Goal: Task Accomplishment & Management: Understand process/instructions

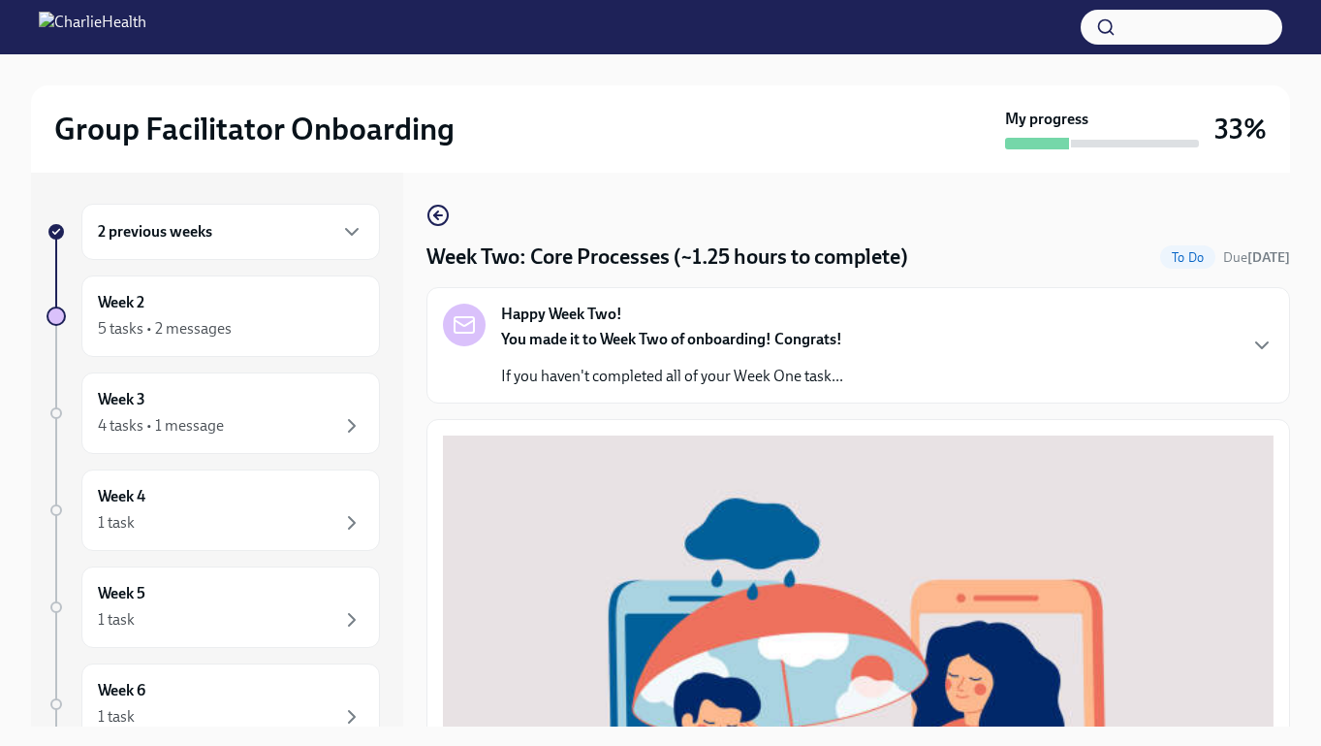
scroll to position [733, 0]
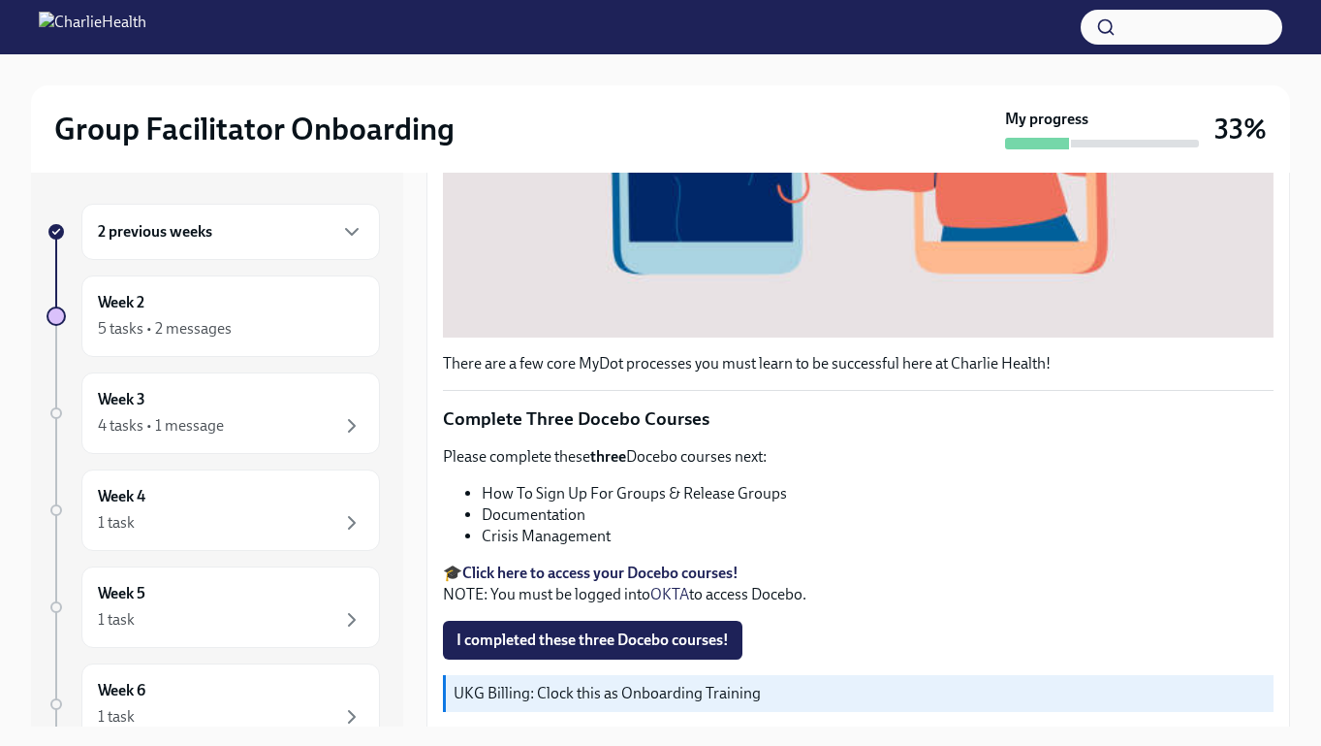
scroll to position [709, 0]
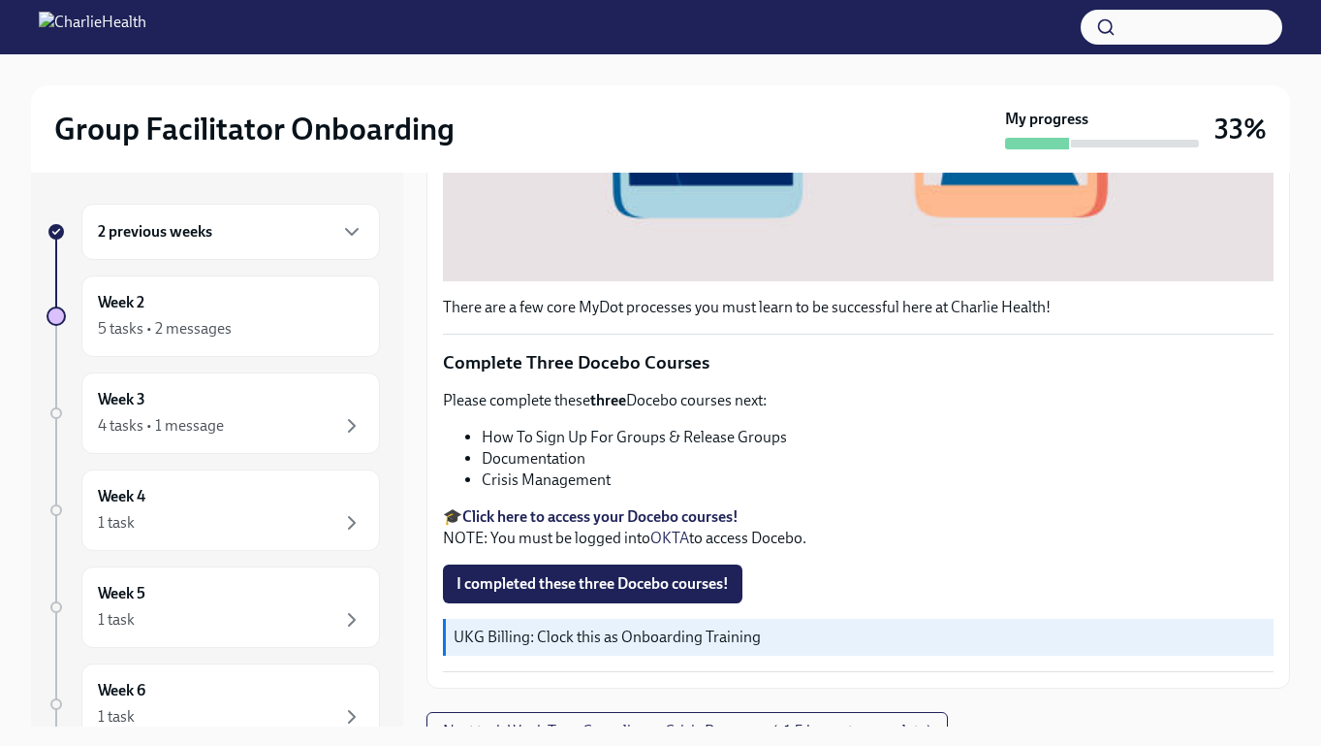
click at [687, 522] on strong "Click here to access your Docebo courses!" at bounding box center [600, 516] width 276 height 18
drag, startPoint x: 489, startPoint y: 436, endPoint x: 782, endPoint y: 437, distance: 293.8
click at [782, 437] on li "How To Sign Up For Groups & Release Groups" at bounding box center [878, 437] width 792 height 21
copy li "How To Sign Up For Groups & Release Groups"
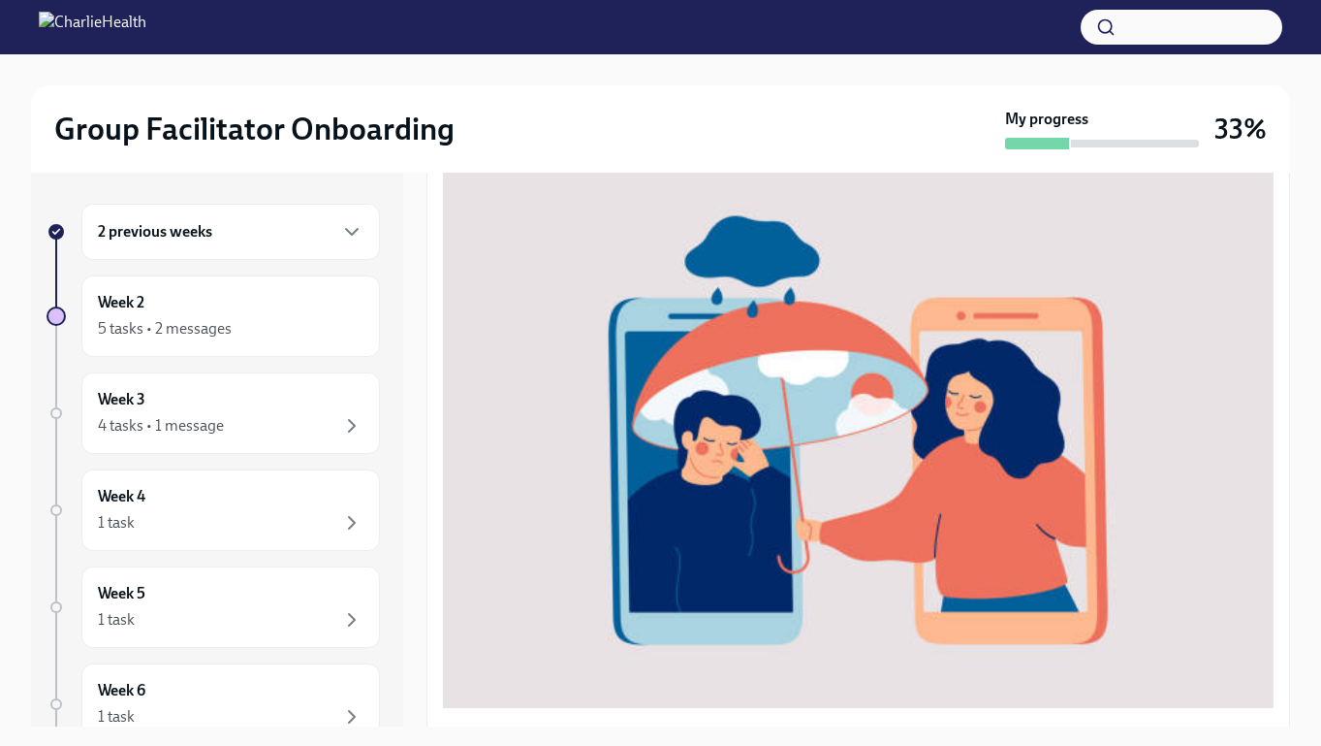
scroll to position [0, 0]
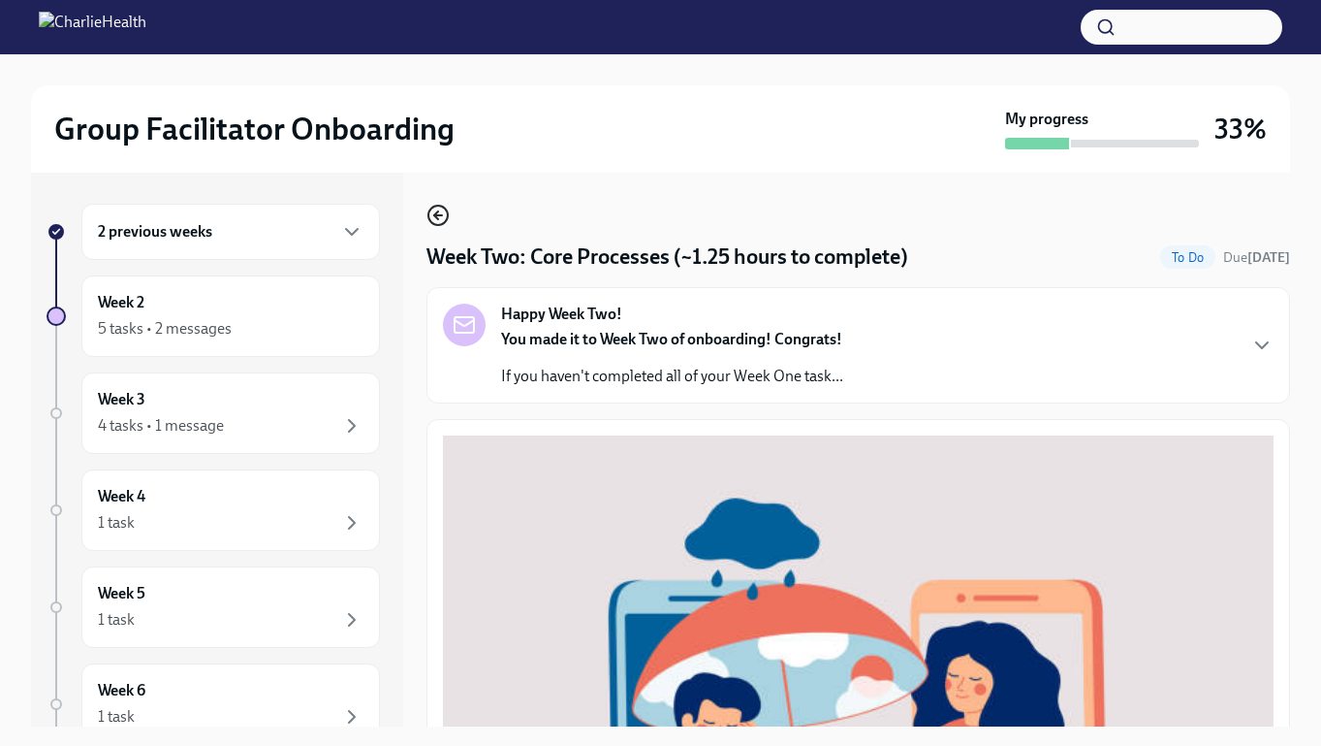
click at [439, 209] on icon "button" at bounding box center [438, 215] width 23 height 23
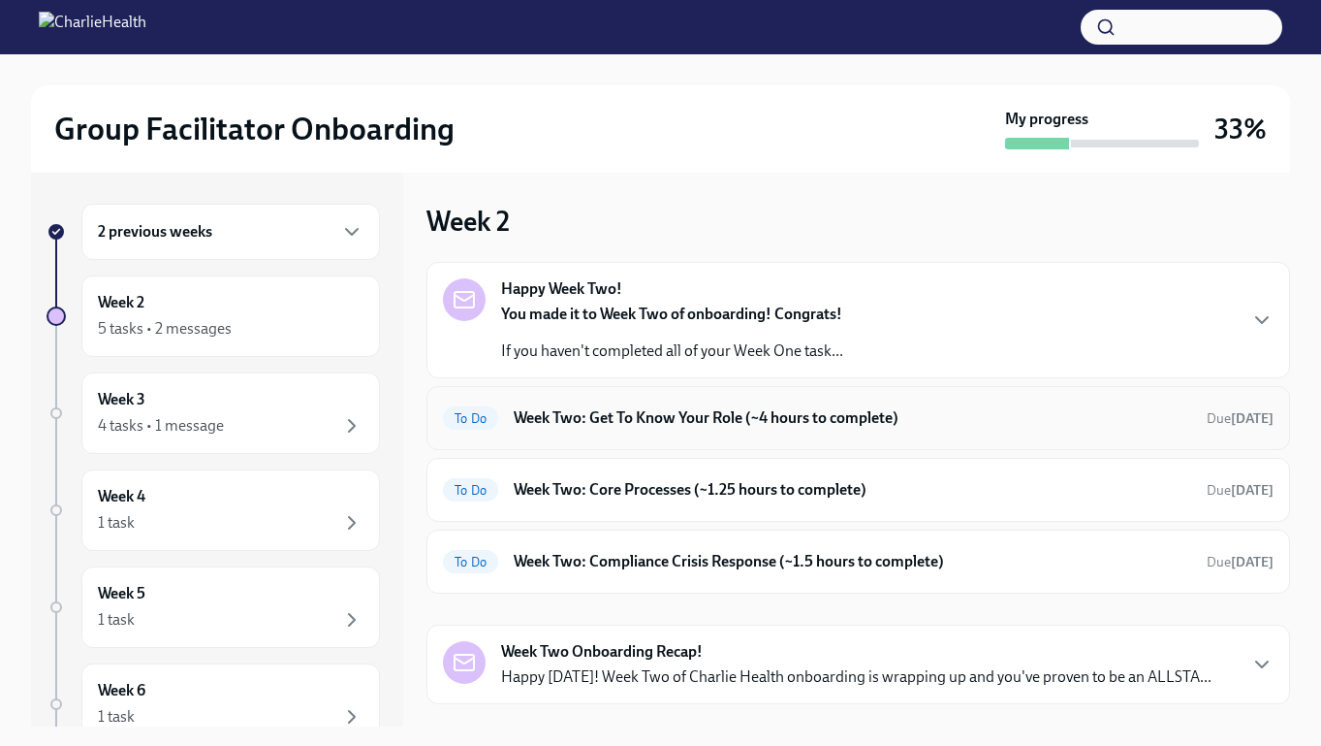
click at [621, 411] on h6 "Week Two: Get To Know Your Role (~4 hours to complete)" at bounding box center [853, 417] width 678 height 21
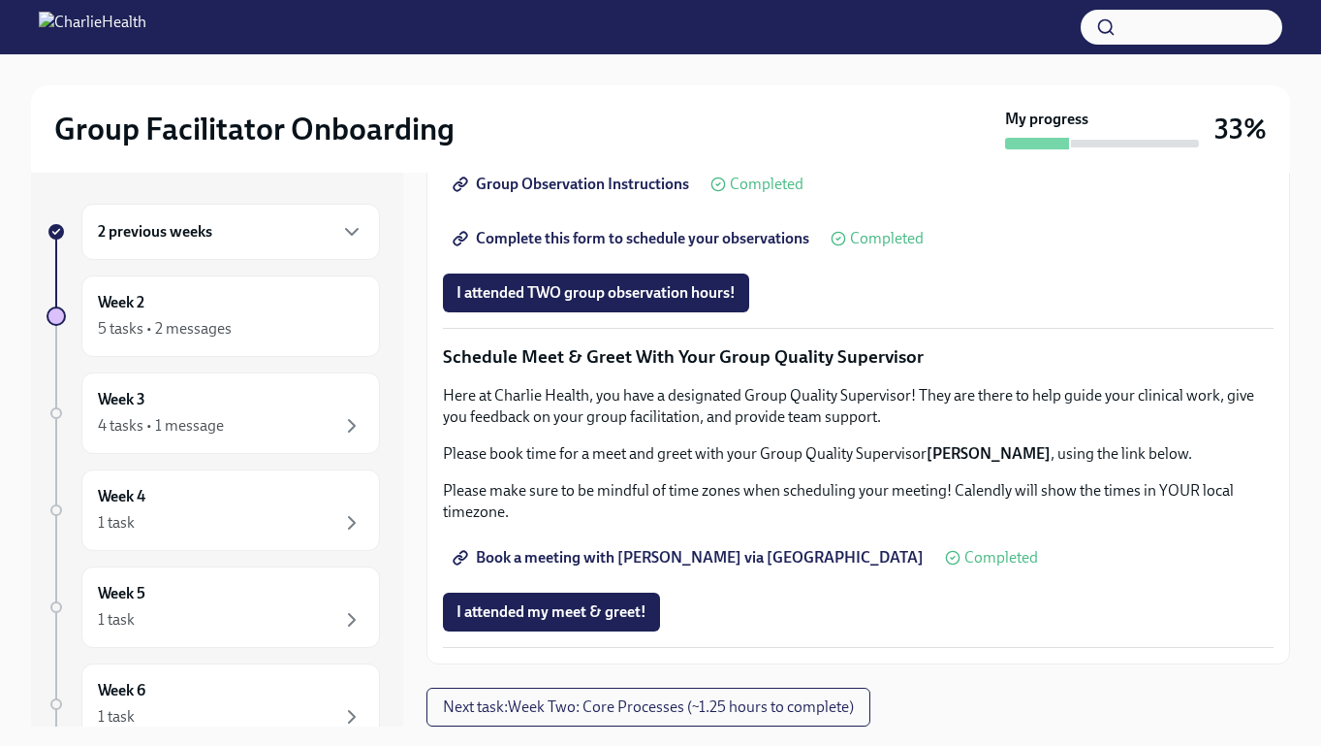
scroll to position [1598, 0]
click at [623, 302] on span "I attended TWO group observation hours!" at bounding box center [596, 292] width 279 height 19
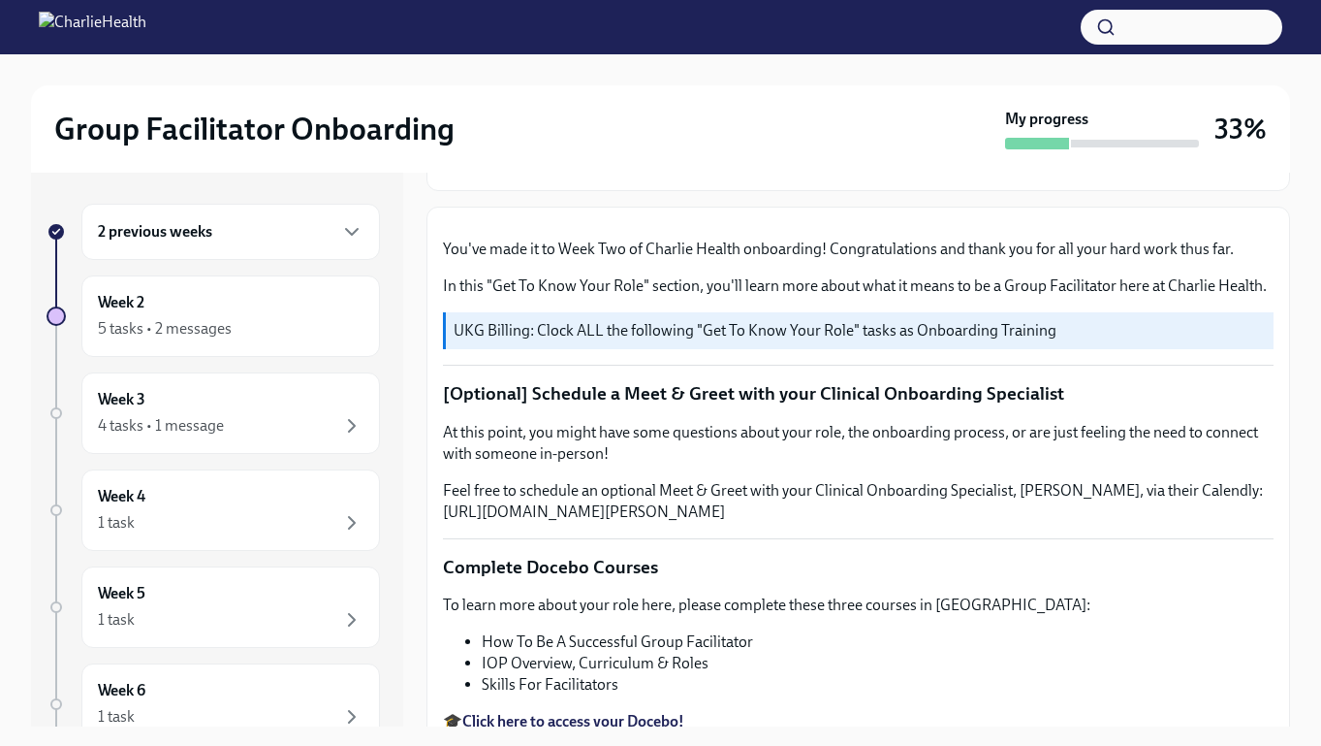
scroll to position [0, 0]
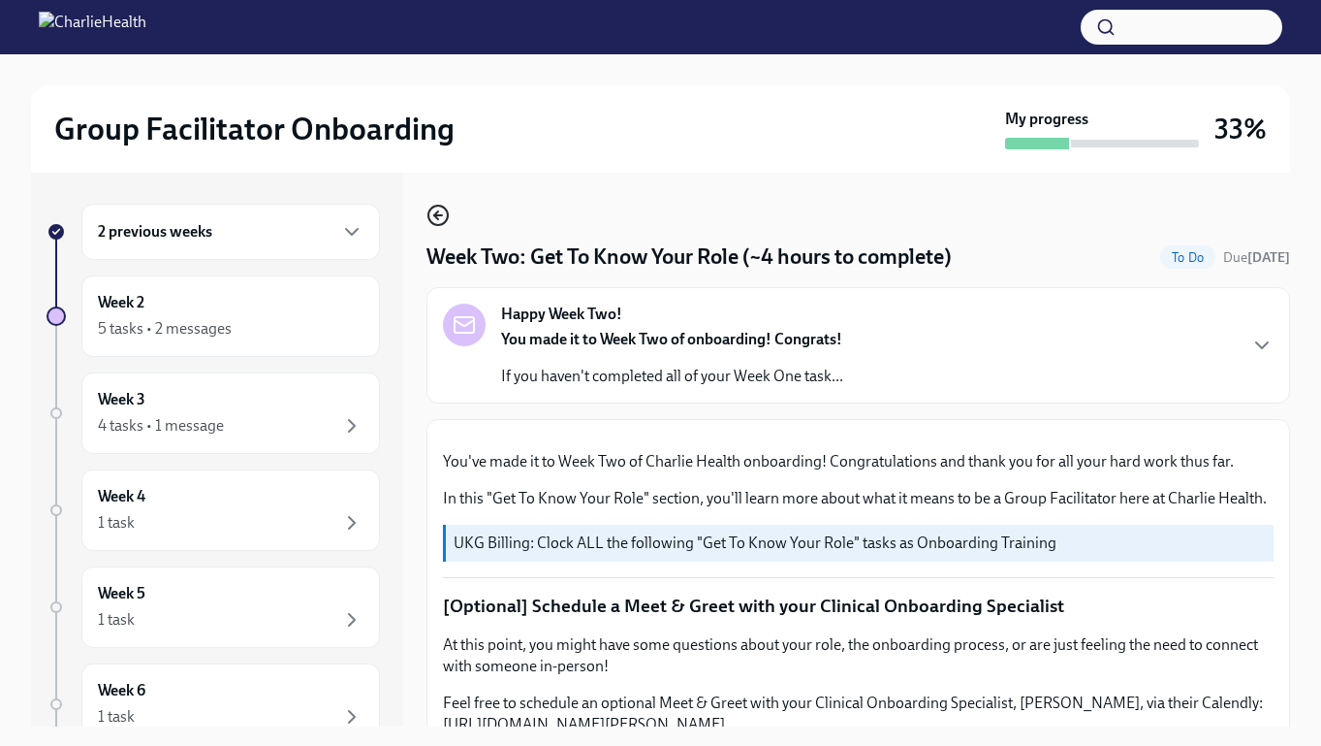
click at [443, 212] on icon "button" at bounding box center [438, 215] width 23 height 23
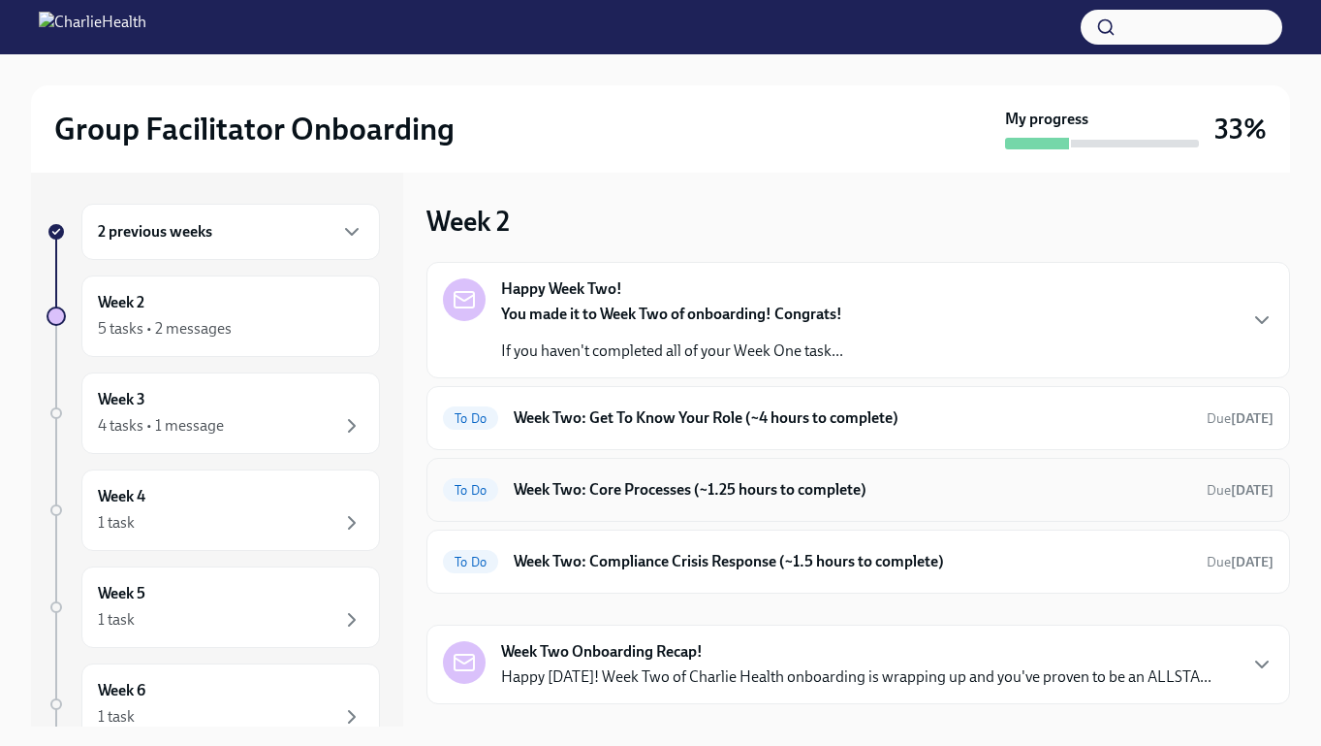
click at [741, 488] on h6 "Week Two: Core Processes (~1.25 hours to complete)" at bounding box center [853, 489] width 678 height 21
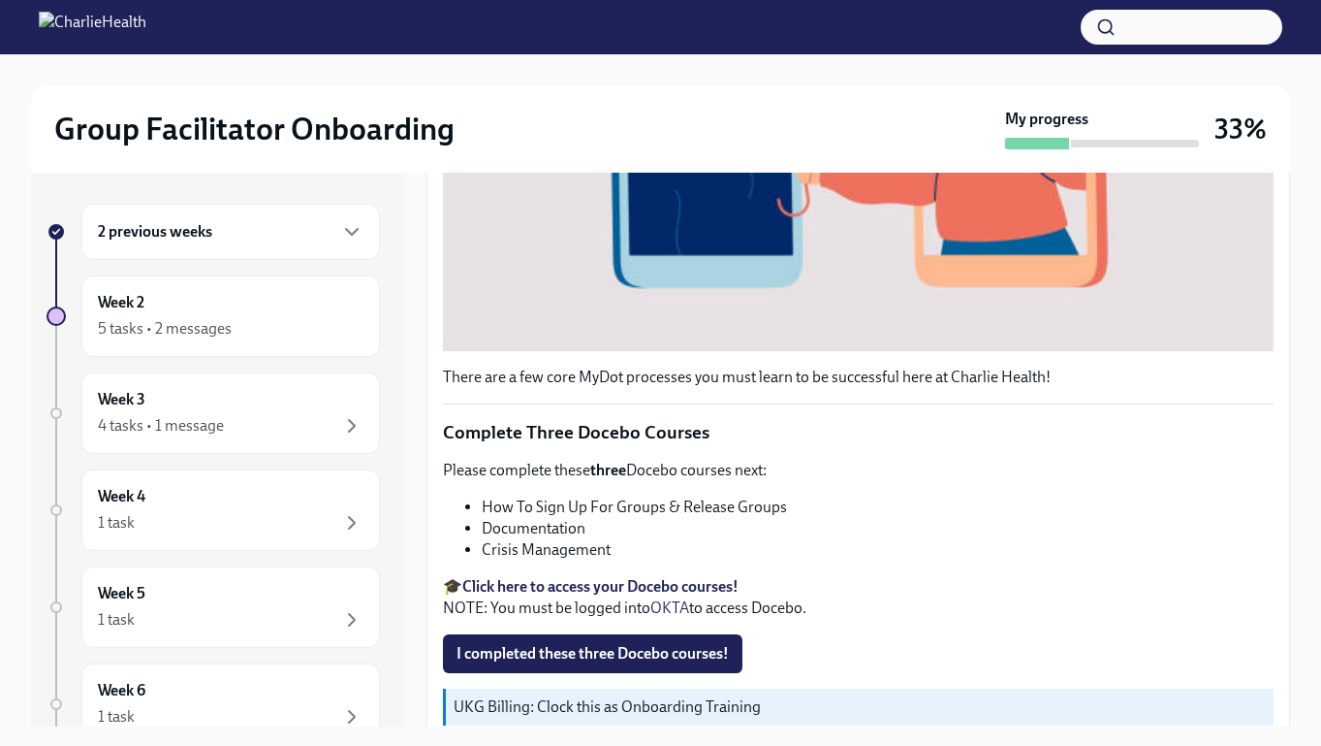
scroll to position [733, 0]
